Goal: Information Seeking & Learning: Learn about a topic

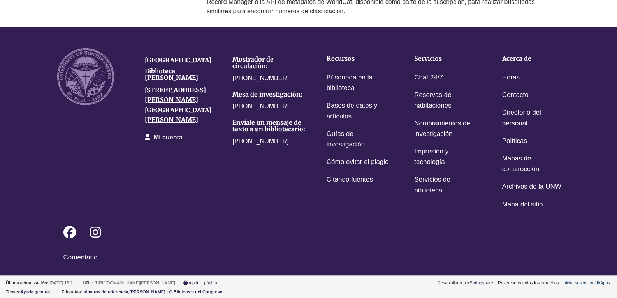
scroll to position [702, 0]
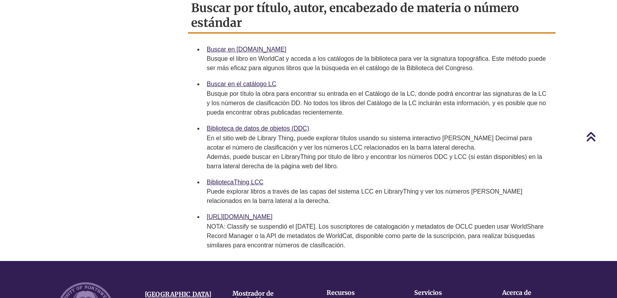
scroll to position [702, 0]
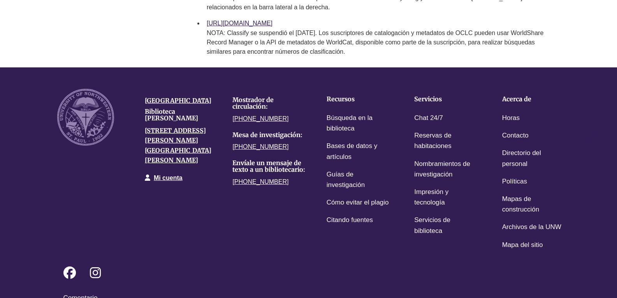
scroll to position [693, 0]
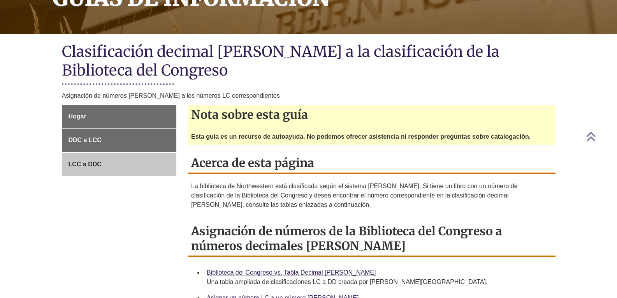
scroll to position [233, 0]
